Goal: Task Accomplishment & Management: Use online tool/utility

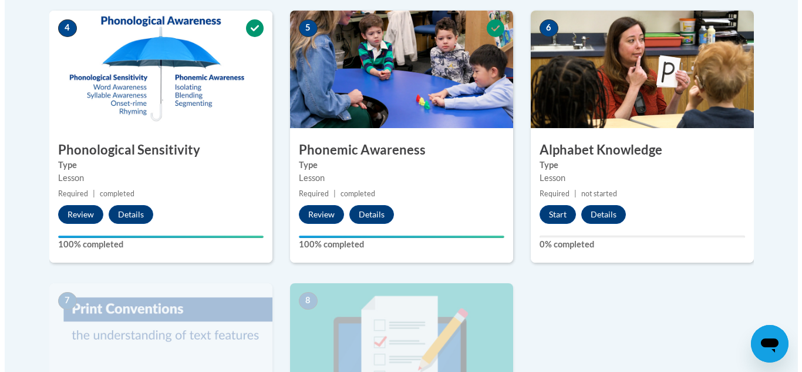
scroll to position [674, 0]
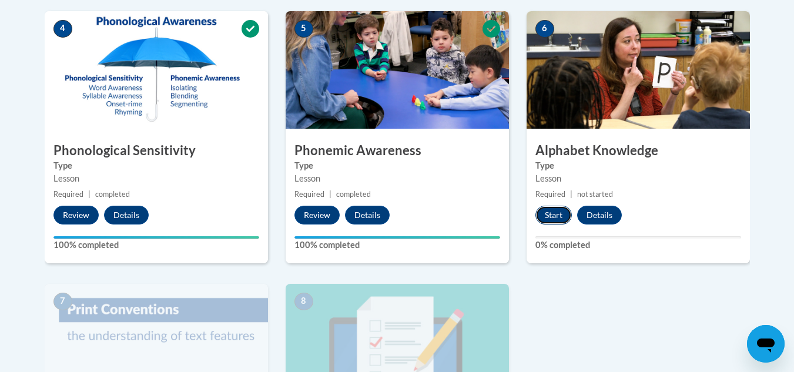
click at [550, 212] on button "Start" at bounding box center [553, 215] width 36 height 19
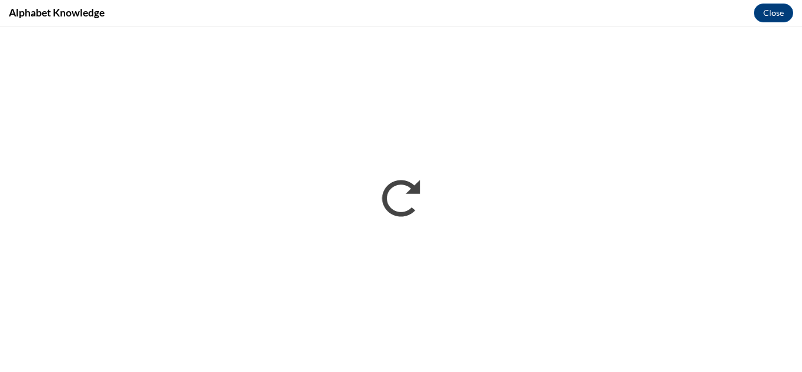
scroll to position [0, 0]
